Goal: Task Accomplishment & Management: Use online tool/utility

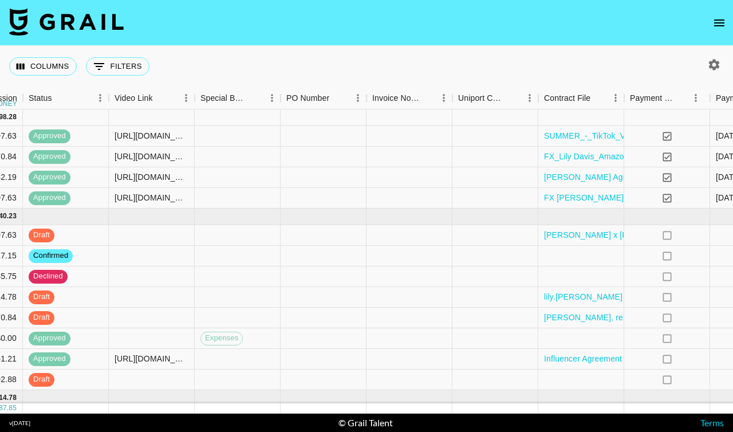
scroll to position [0, 1336]
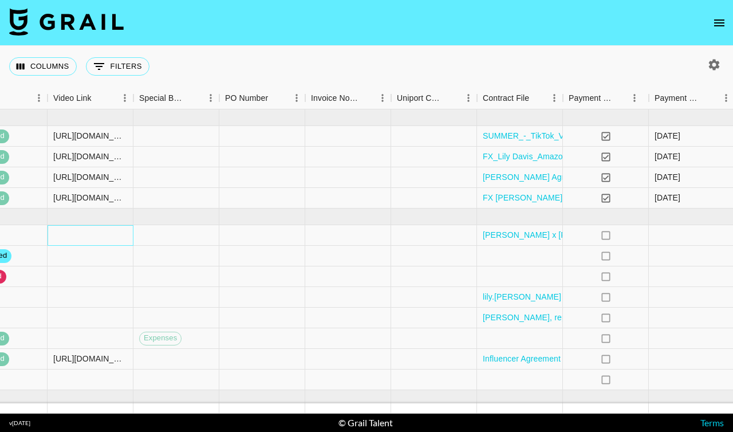
click at [112, 235] on div at bounding box center [91, 235] width 86 height 21
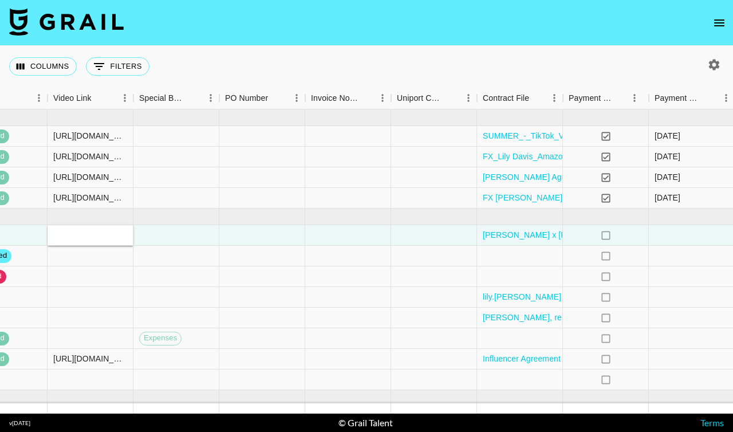
type input "[URL][DOMAIN_NAME][DOMAIN_NAME][PERSON_NAME]"
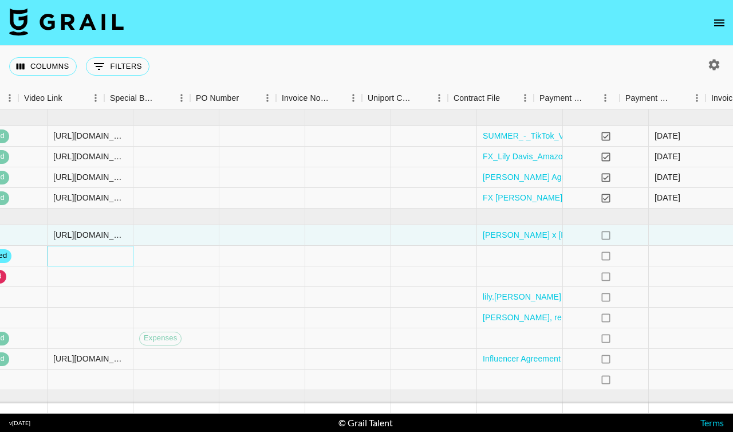
scroll to position [0, 1469]
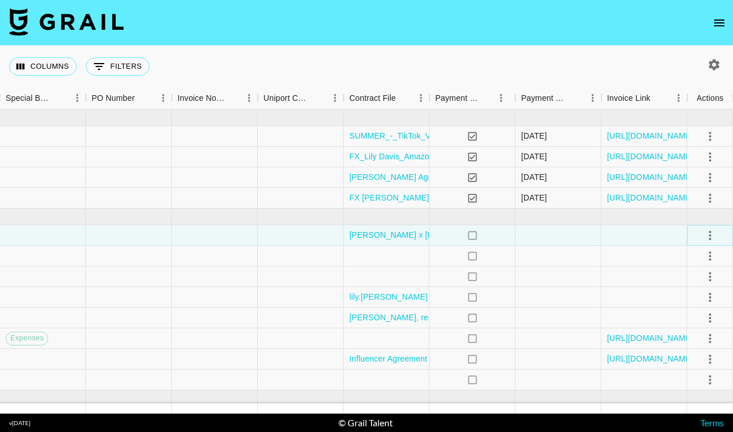
click at [711, 238] on icon "select merge strategy" at bounding box center [711, 236] width 14 height 14
click at [673, 343] on div "Approve" at bounding box center [685, 343] width 35 height 14
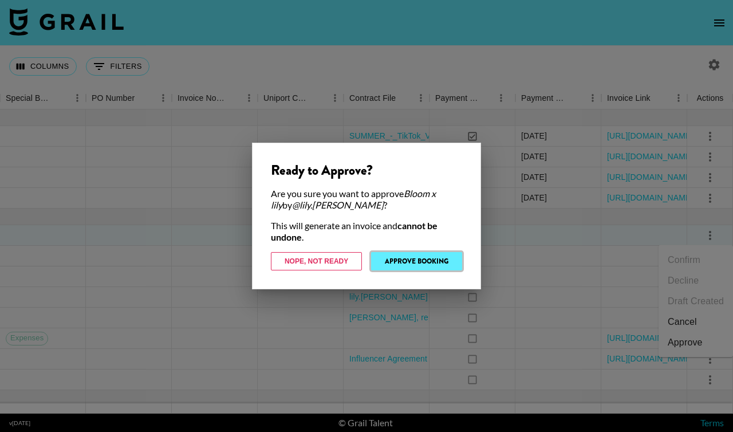
click at [407, 264] on button "Approve Booking" at bounding box center [416, 261] width 91 height 18
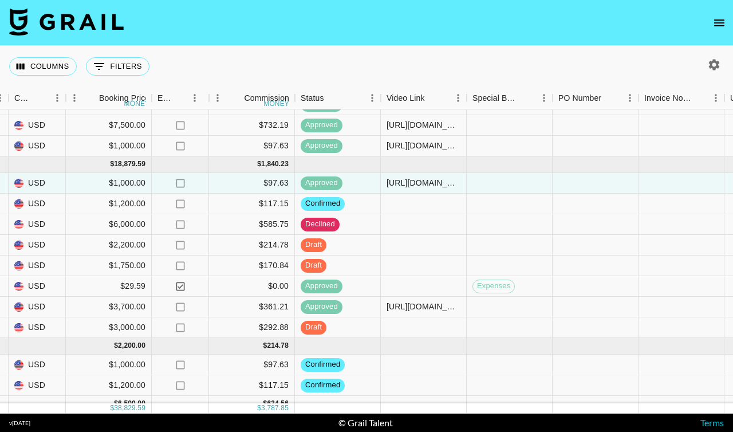
scroll to position [0, 1003]
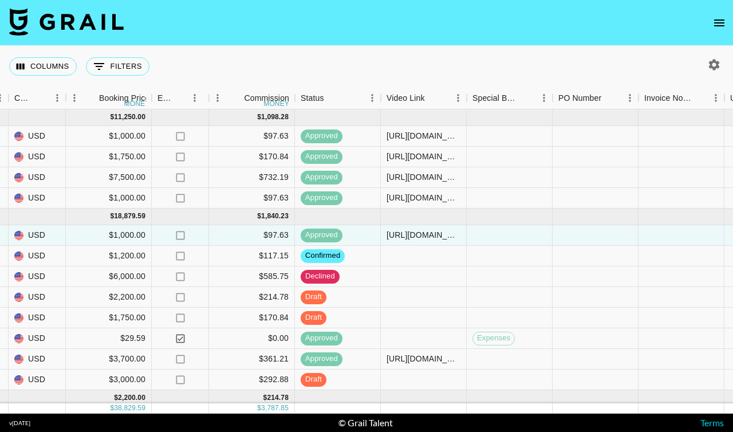
click at [716, 18] on icon "open drawer" at bounding box center [720, 23] width 14 height 14
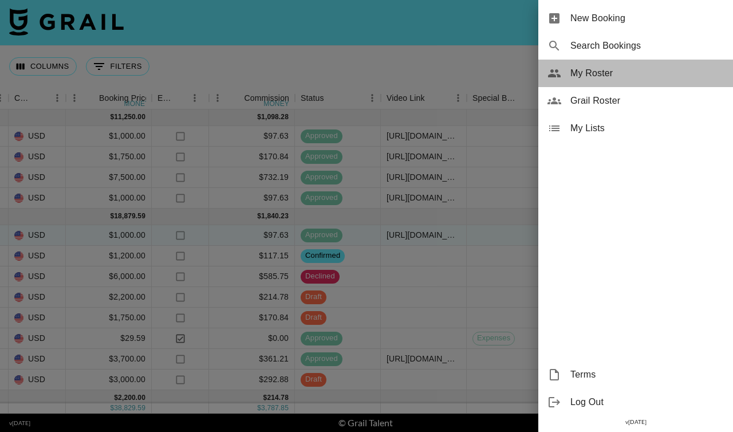
click at [594, 78] on span "My Roster" at bounding box center [648, 73] width 154 height 14
